Goal: Information Seeking & Learning: Find specific fact

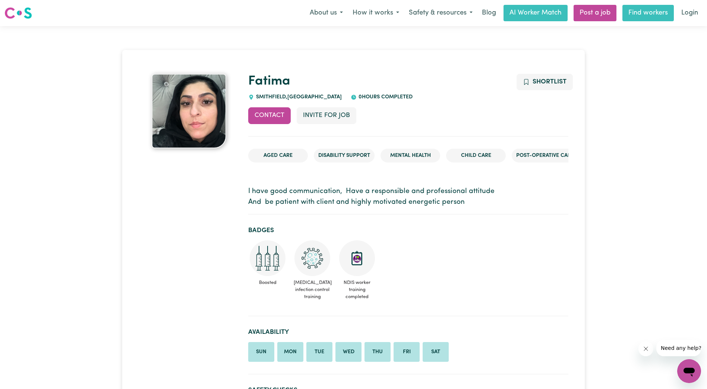
click at [645, 12] on link "Find workers" at bounding box center [647, 13] width 51 height 16
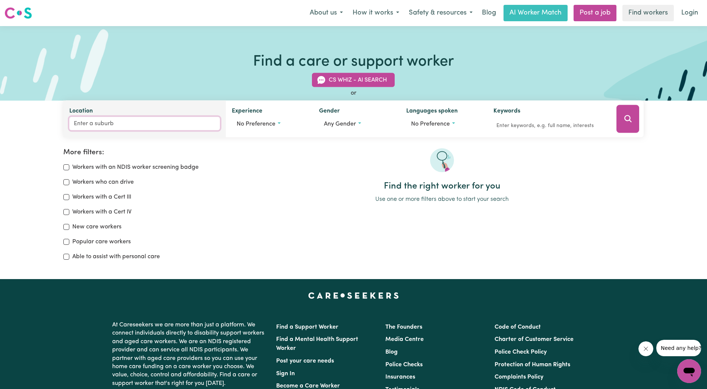
click at [94, 124] on input "Location" at bounding box center [144, 123] width 151 height 13
type input "MAC"
type input "MACALISTER, [GEOGRAPHIC_DATA], 4406"
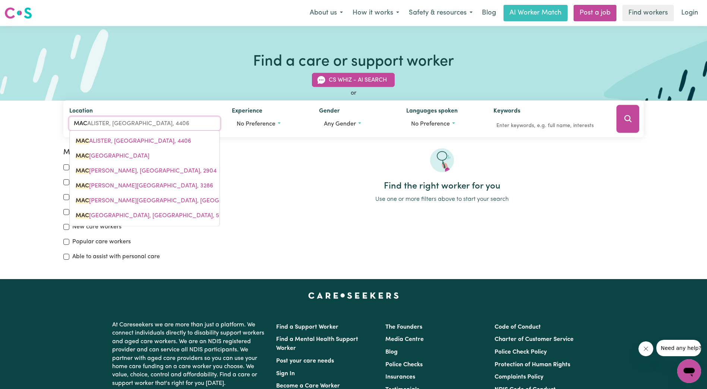
type input "MACQ"
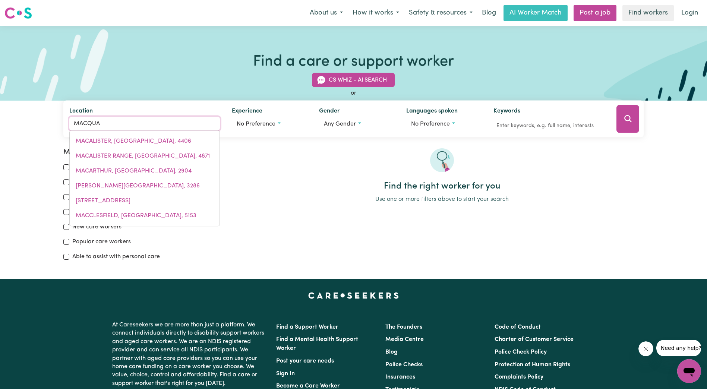
type input "MACQUAR"
type input "MACQUARIE, [GEOGRAPHIC_DATA], 2614"
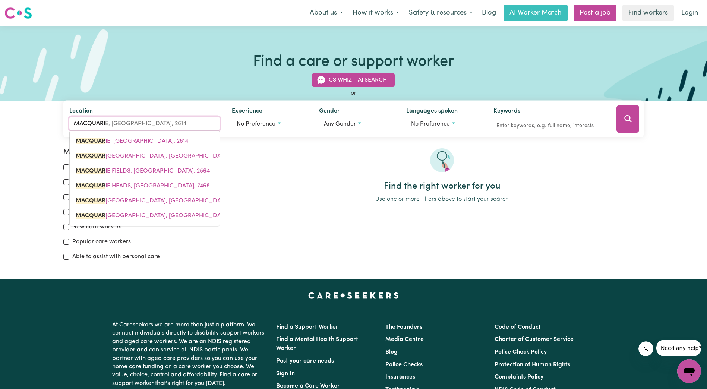
type input "MACQUARIE"
click at [92, 143] on mark "MACQUARIE" at bounding box center [93, 141] width 35 height 6
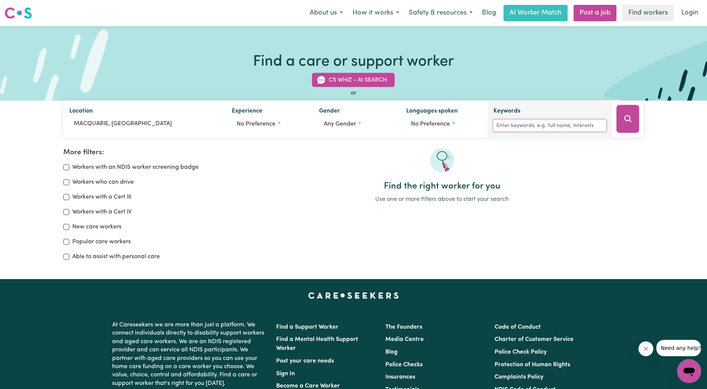
click at [538, 127] on input "Keywords" at bounding box center [549, 126] width 113 height 12
click at [498, 124] on input "fATIMA" at bounding box center [549, 126] width 113 height 12
type input "FATIMA"
click at [633, 119] on button "Search" at bounding box center [627, 119] width 23 height 28
